Goal: Navigation & Orientation: Find specific page/section

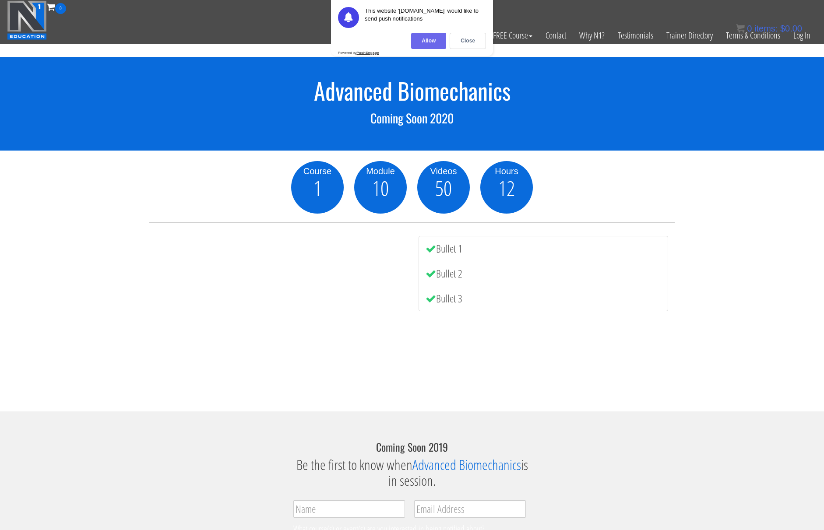
click at [427, 39] on div "Allow" at bounding box center [428, 41] width 35 height 16
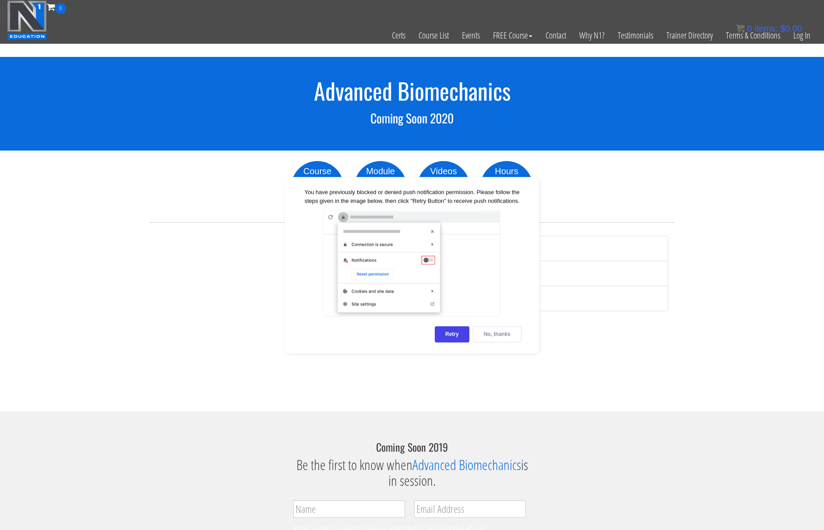
click at [501, 330] on div "No, thanks" at bounding box center [497, 334] width 49 height 16
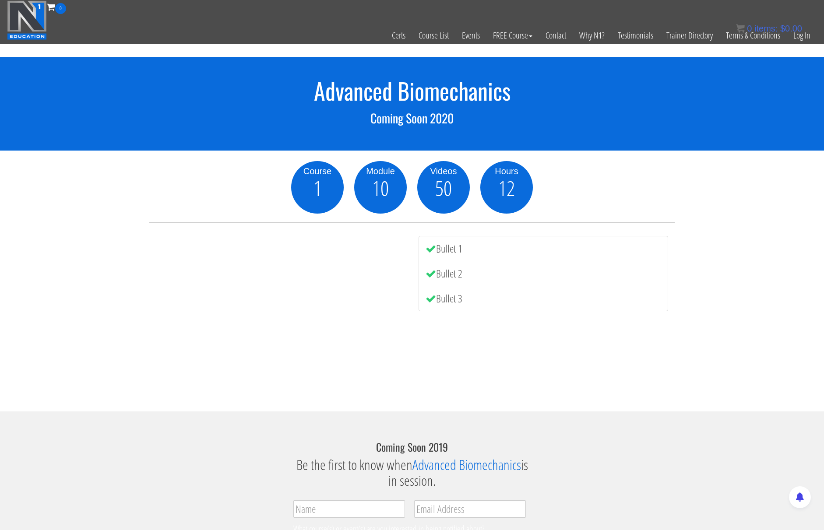
click at [21, 13] on img at bounding box center [27, 19] width 40 height 39
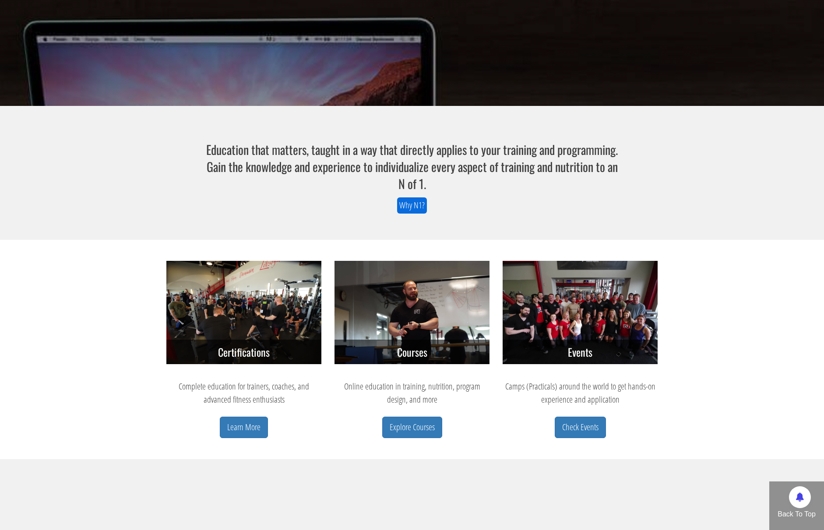
scroll to position [219, 0]
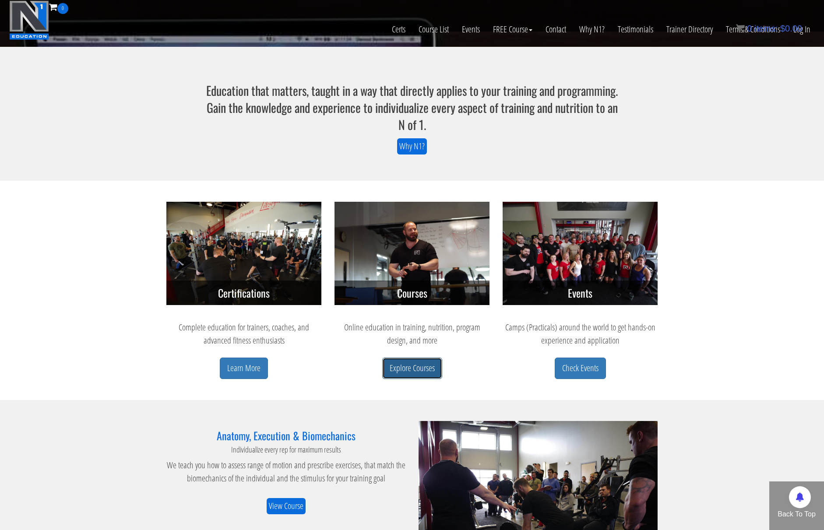
click at [431, 370] on link "Explore Courses" at bounding box center [412, 368] width 60 height 21
click at [418, 377] on link "Explore Courses" at bounding box center [412, 368] width 60 height 21
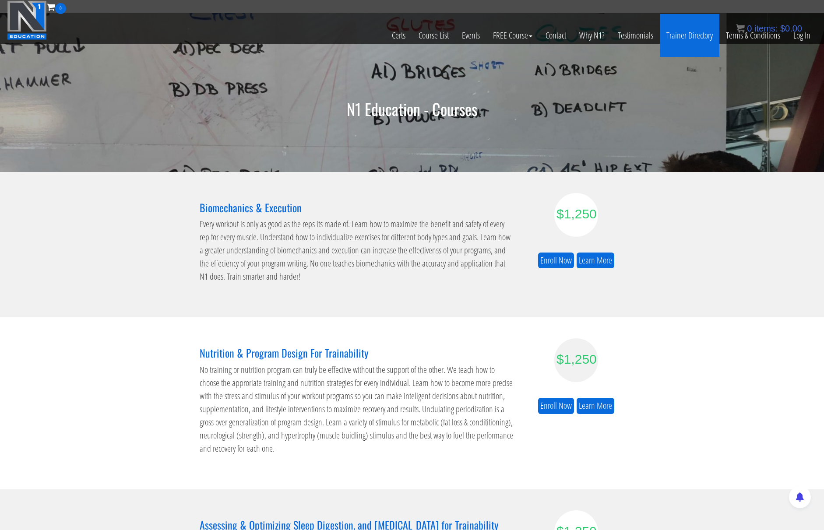
click at [680, 35] on link "Trainer Directory" at bounding box center [689, 35] width 60 height 43
